Goal: Information Seeking & Learning: Compare options

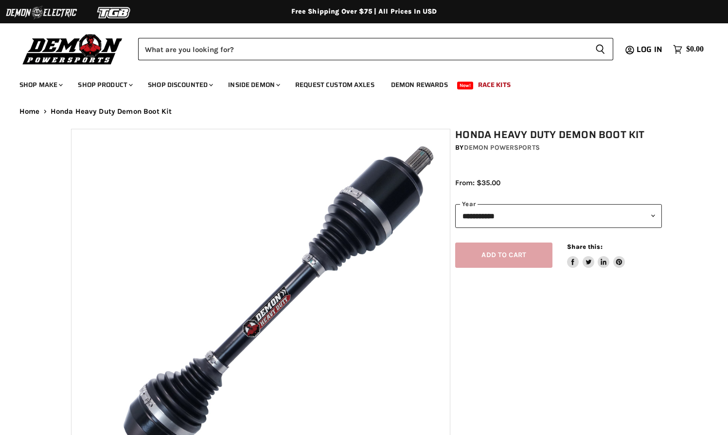
select select "******"
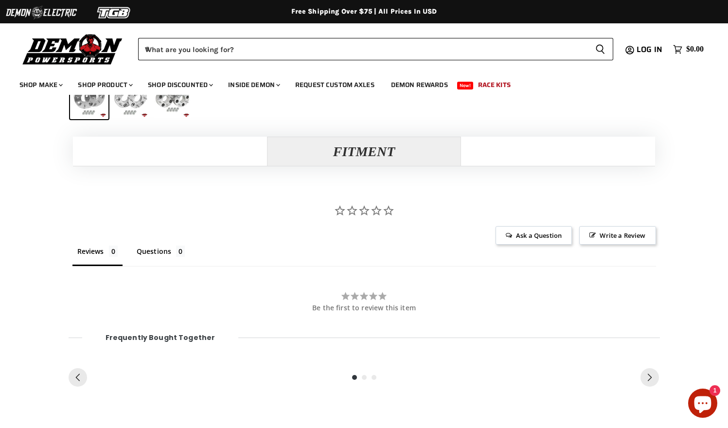
scroll to position [657, 0]
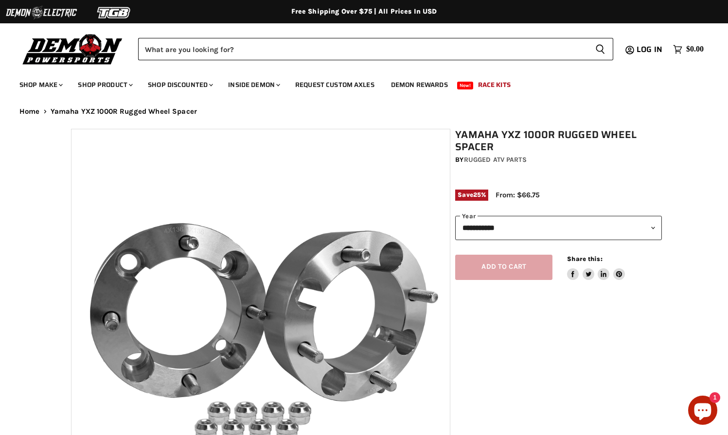
select select "******"
